Goal: Transaction & Acquisition: Purchase product/service

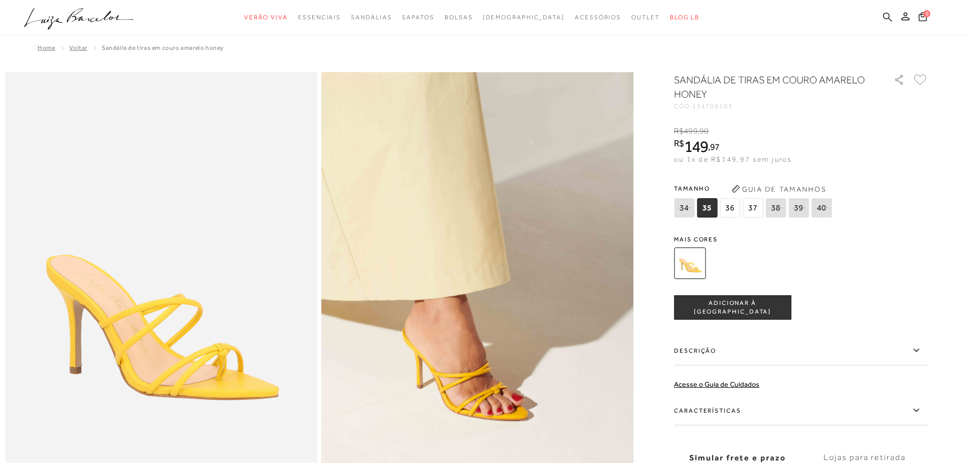
click at [889, 12] on icon at bounding box center [887, 17] width 9 height 10
click at [886, 18] on icon at bounding box center [887, 16] width 9 height 9
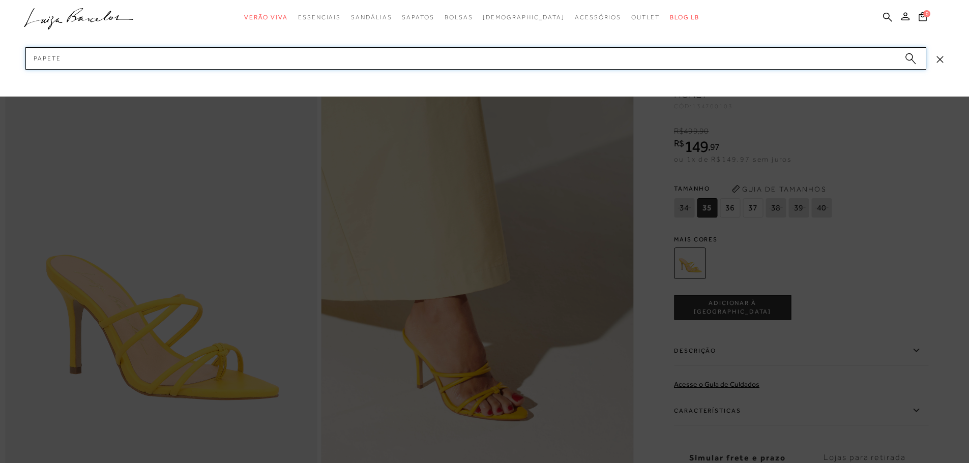
type input "papete"
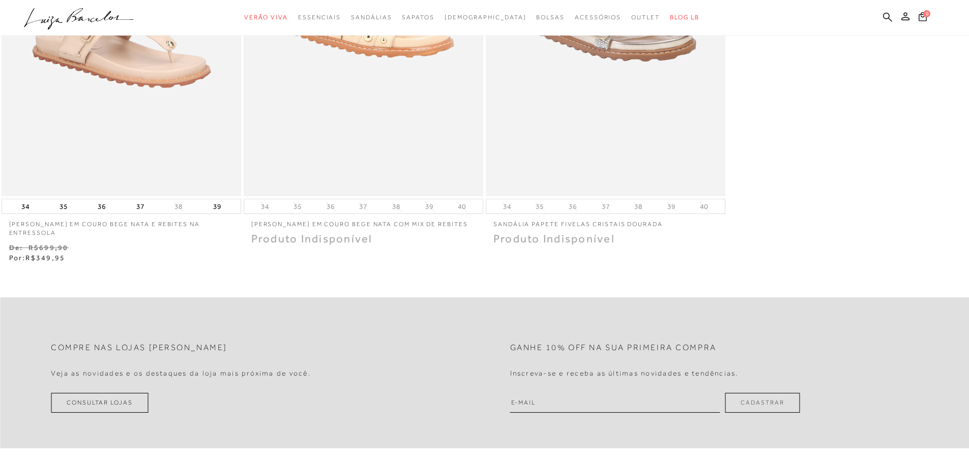
scroll to position [153, 0]
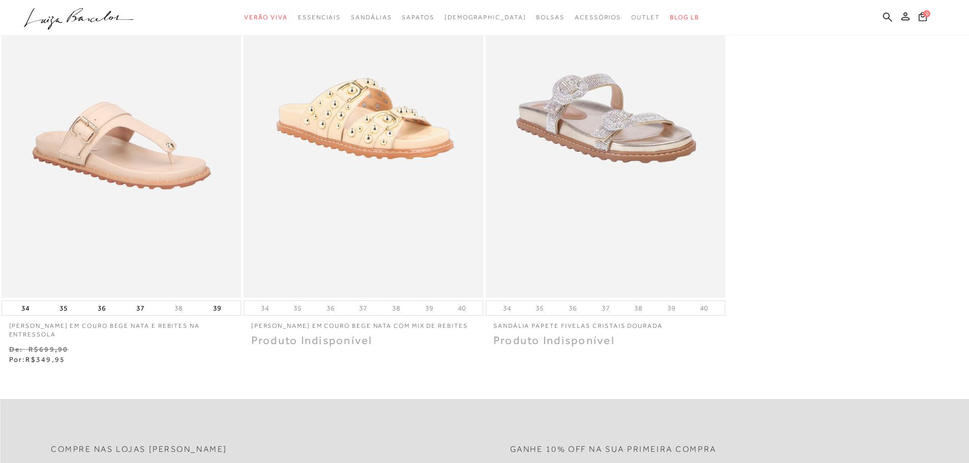
click at [348, 127] on img at bounding box center [363, 119] width 237 height 356
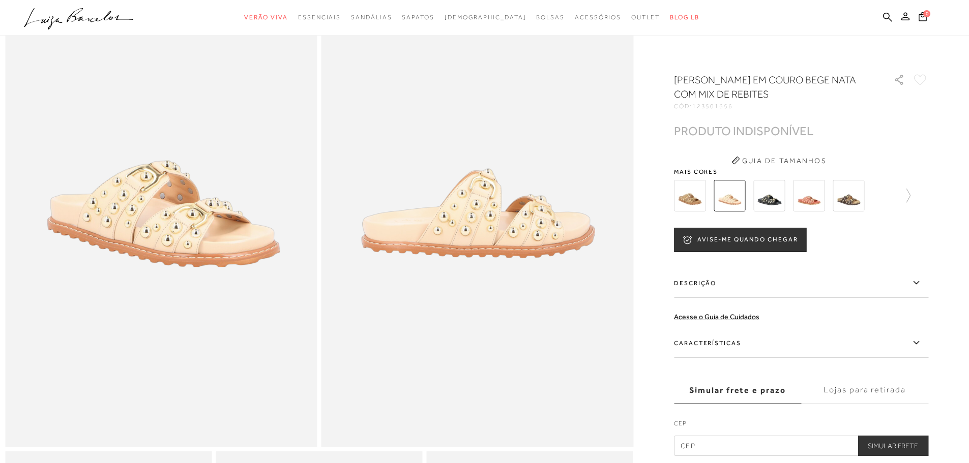
scroll to position [102, 0]
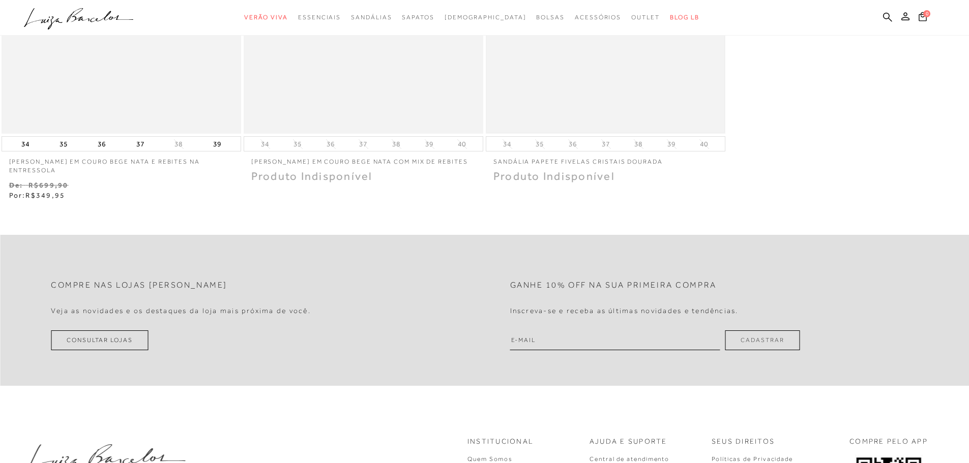
scroll to position [153, 0]
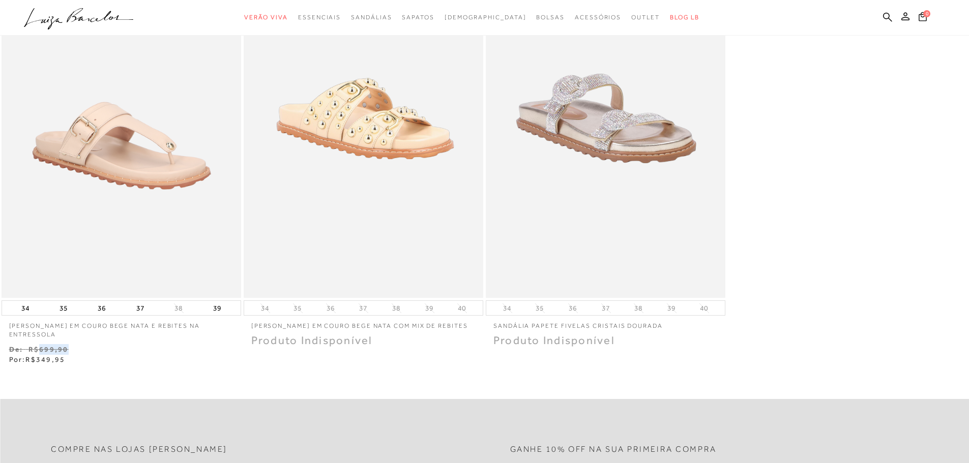
drag, startPoint x: 39, startPoint y: 351, endPoint x: 75, endPoint y: 351, distance: 35.6
click at [75, 351] on p "De: R$699,90" at bounding box center [121, 349] width 224 height 11
click at [114, 148] on img at bounding box center [121, 119] width 237 height 356
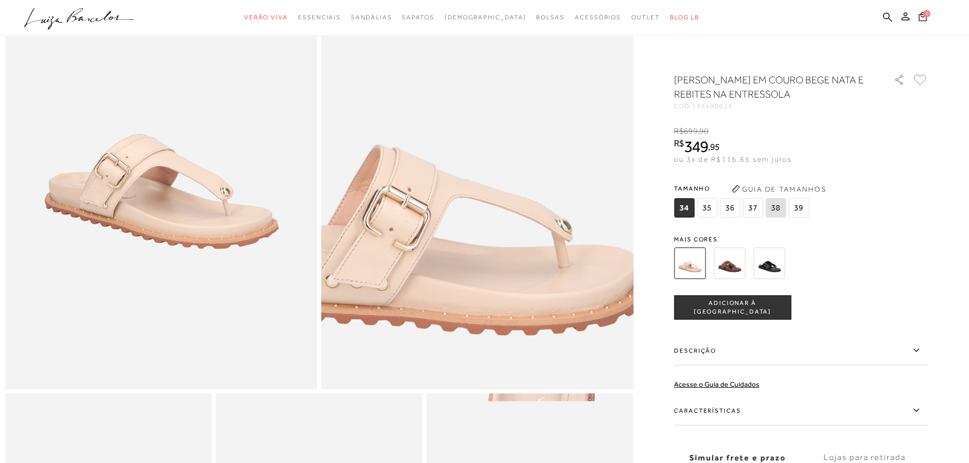
scroll to position [153, 0]
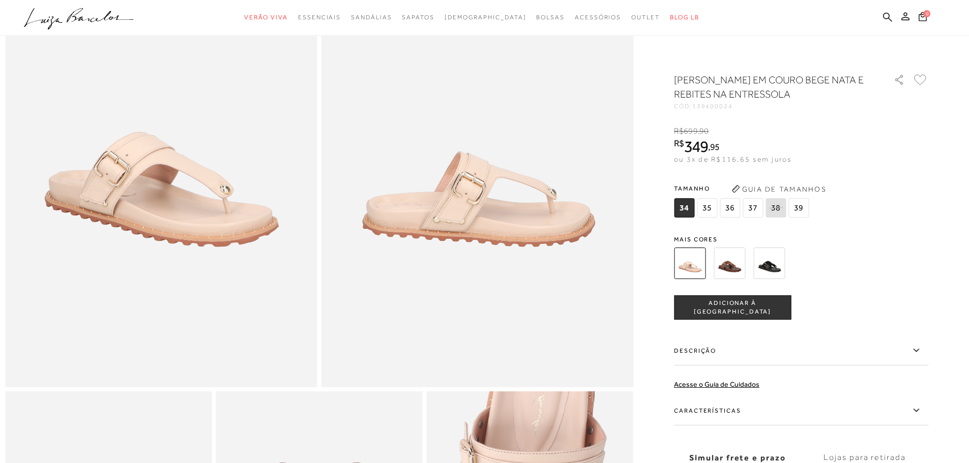
click at [732, 261] on img at bounding box center [729, 264] width 32 height 32
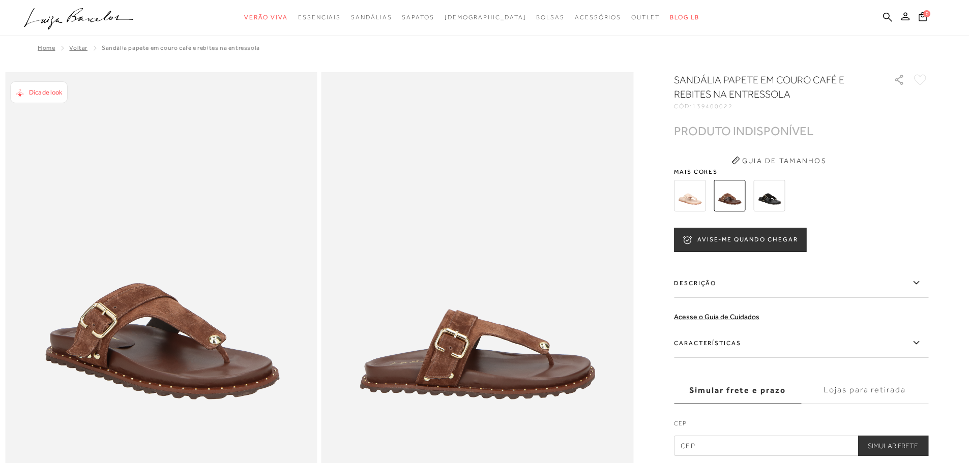
click at [776, 189] on img at bounding box center [769, 196] width 32 height 32
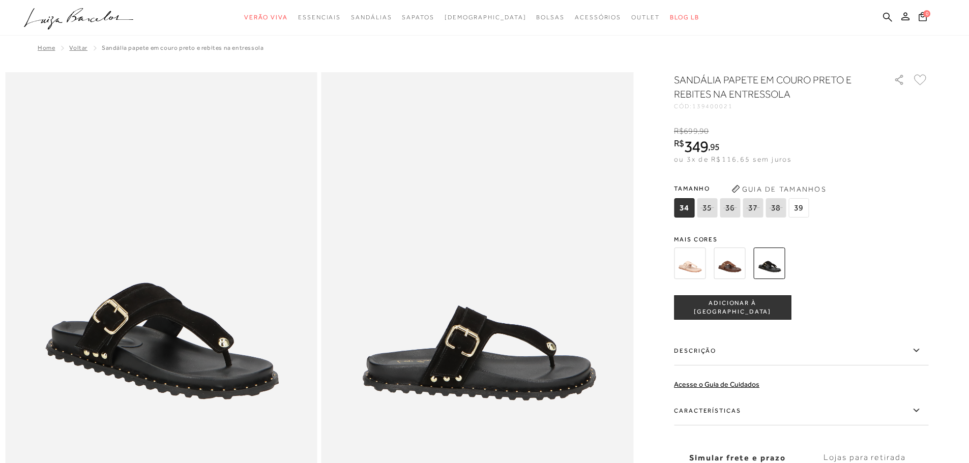
click at [687, 260] on img at bounding box center [690, 264] width 32 height 32
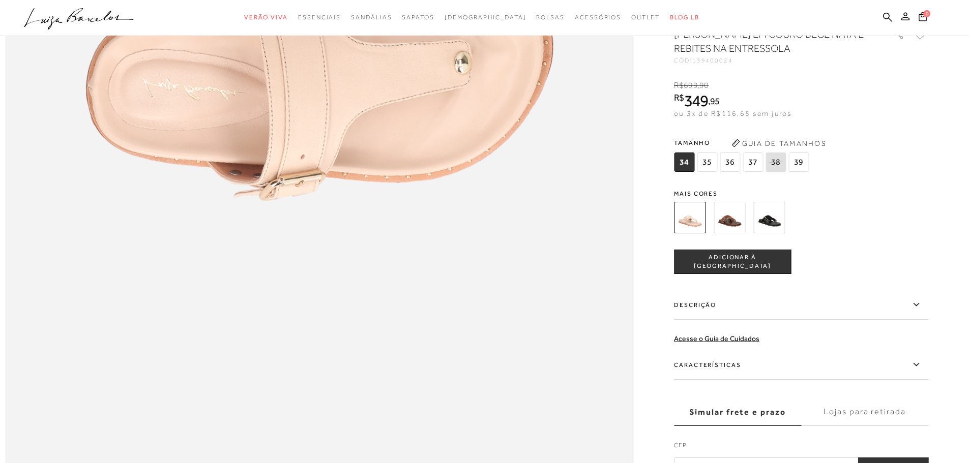
scroll to position [1271, 0]
